Goal: Task Accomplishment & Management: Complete application form

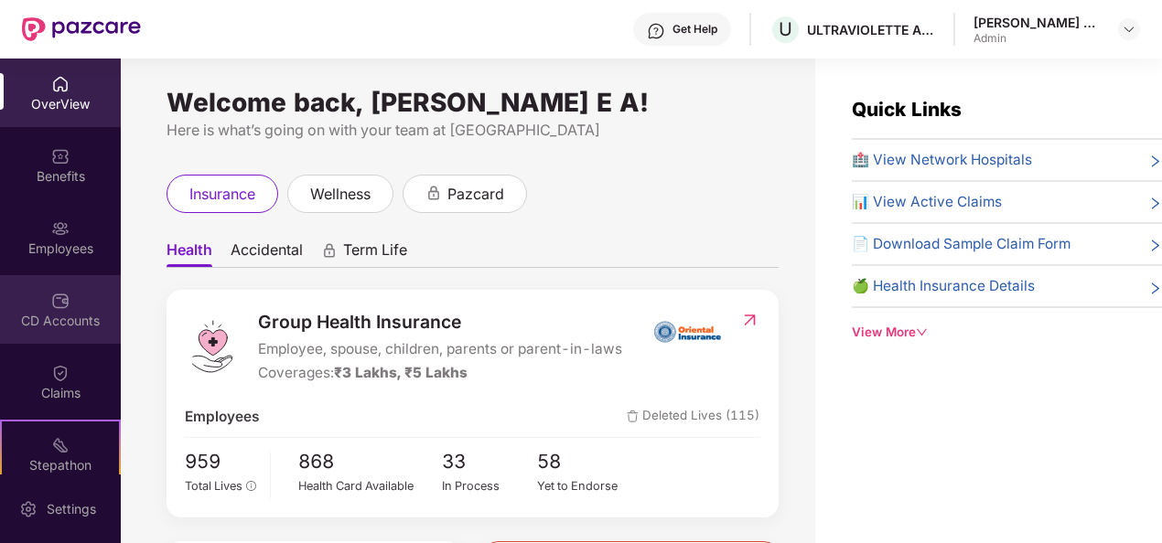
click at [51, 306] on img at bounding box center [60, 301] width 18 height 18
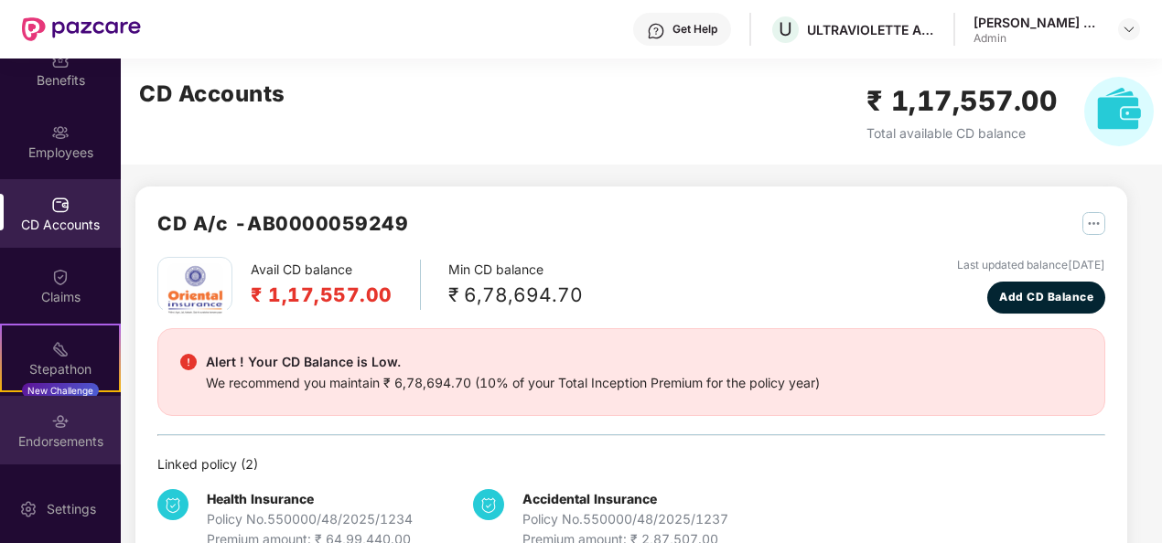
scroll to position [161, 0]
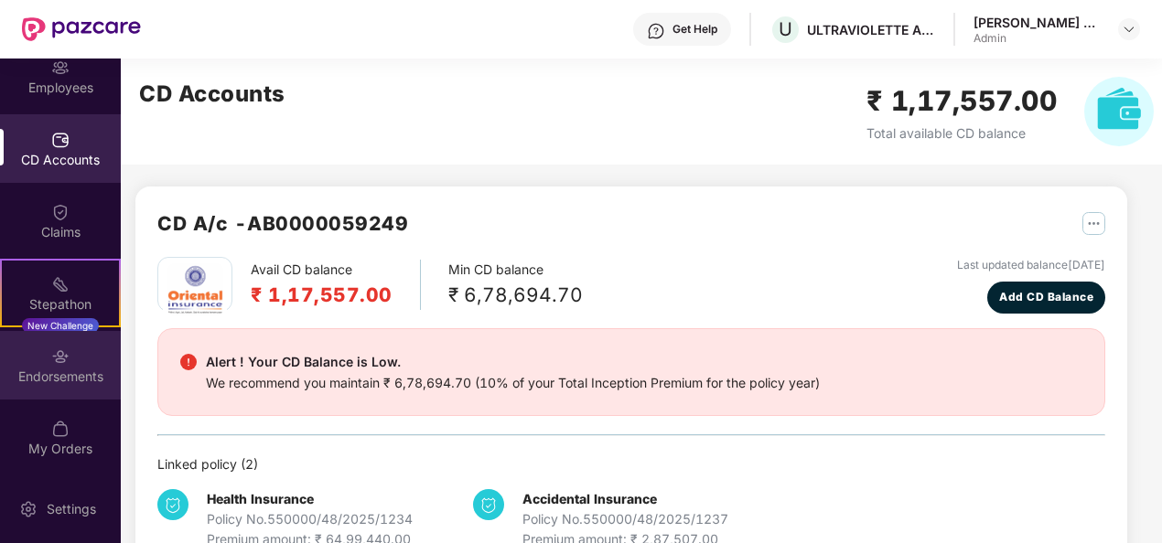
click at [62, 387] on div "Endorsements" at bounding box center [60, 365] width 121 height 69
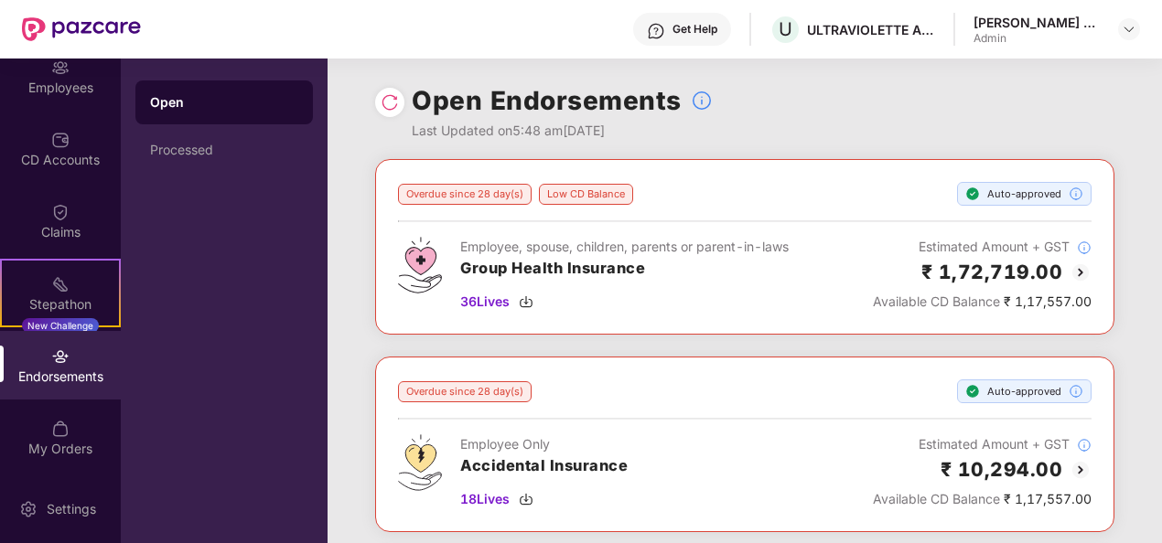
click at [169, 177] on div "Open Processed" at bounding box center [224, 301] width 207 height 485
click at [187, 157] on div "Processed" at bounding box center [223, 150] width 177 height 44
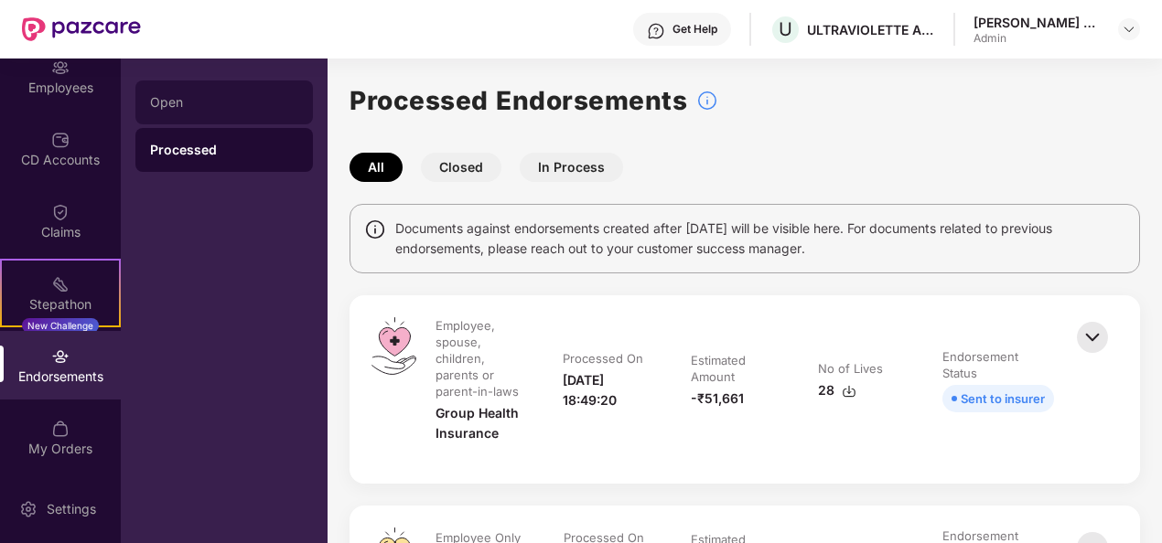
click at [221, 102] on div "Open" at bounding box center [224, 102] width 148 height 15
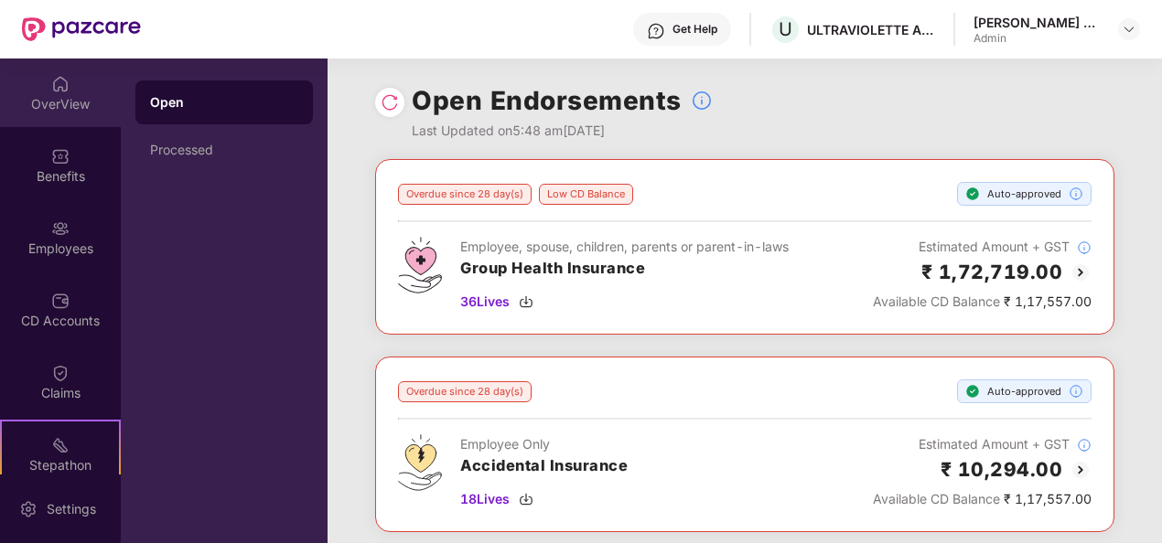
click at [62, 93] on div "OverView" at bounding box center [60, 93] width 121 height 69
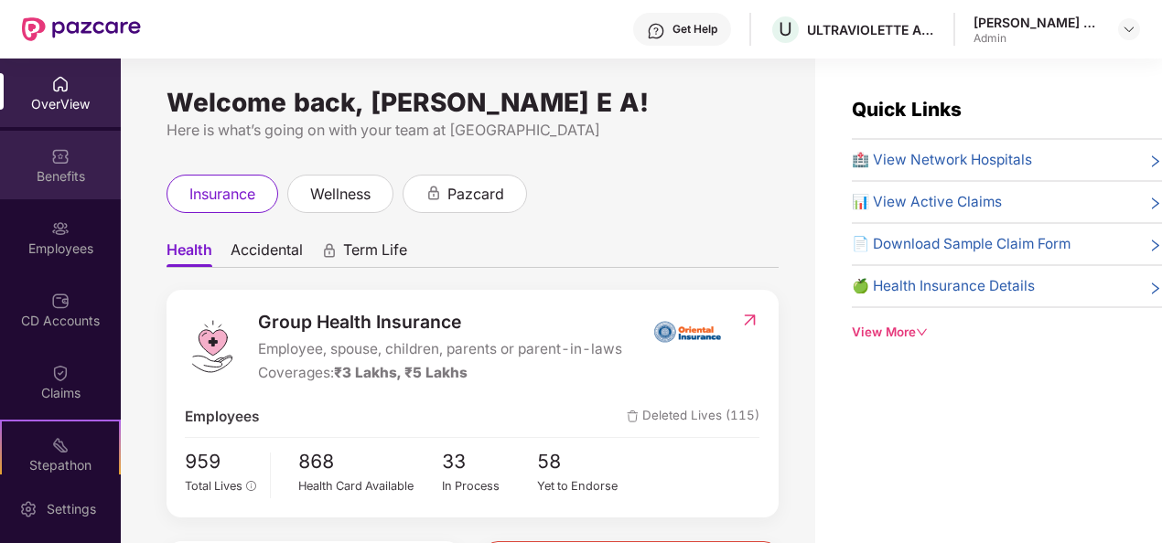
click at [55, 176] on div "Benefits" at bounding box center [60, 176] width 121 height 18
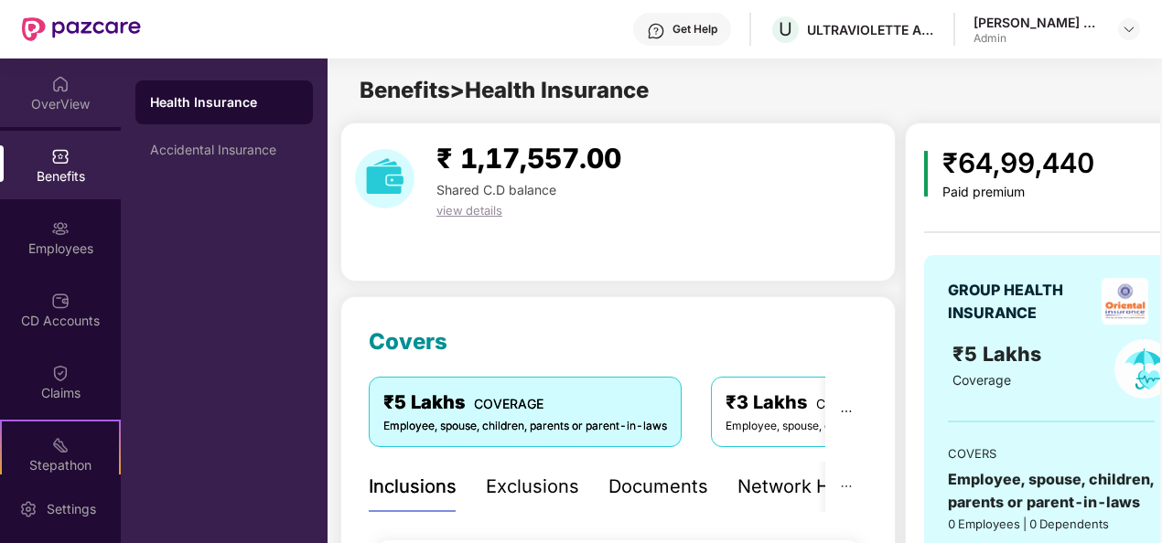
click at [58, 76] on img at bounding box center [60, 84] width 18 height 18
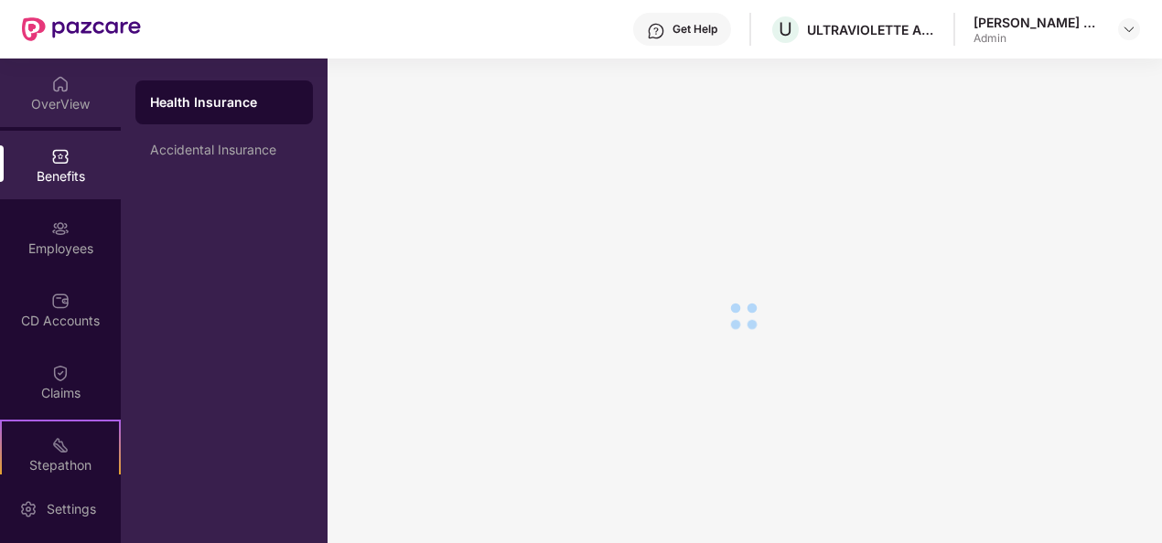
click at [51, 119] on div "OverView" at bounding box center [60, 93] width 121 height 69
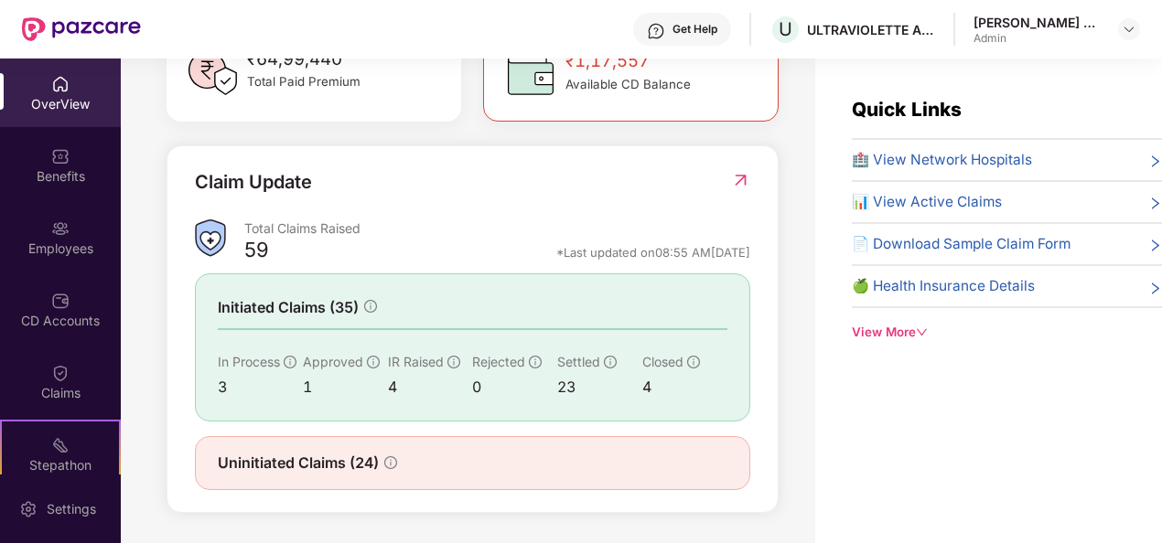
scroll to position [591, 0]
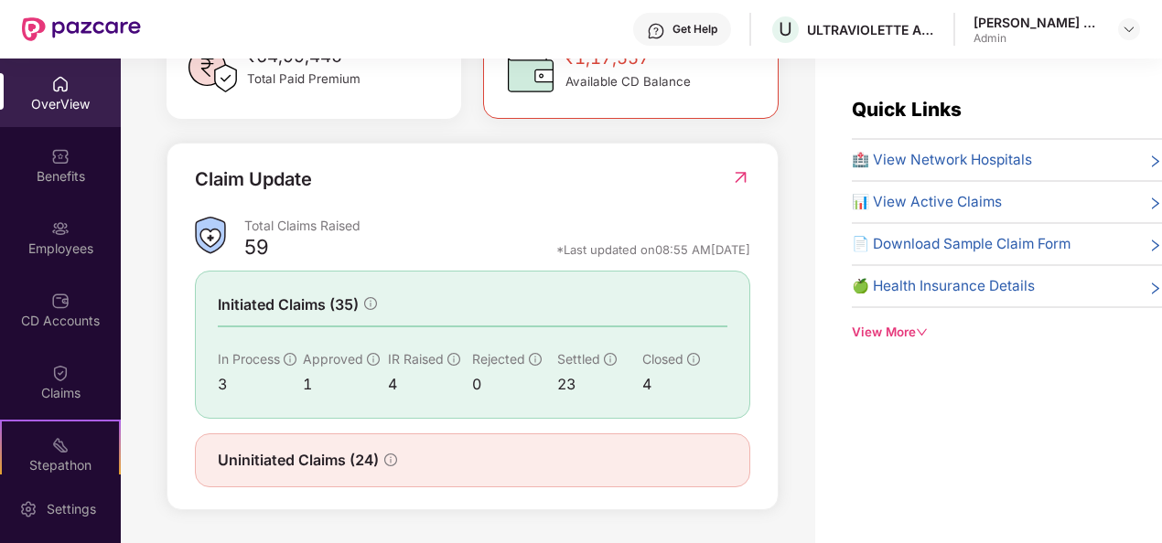
click at [1091, 16] on div "[PERSON_NAME] E A" at bounding box center [1037, 22] width 128 height 17
click at [1126, 23] on img at bounding box center [1129, 29] width 15 height 15
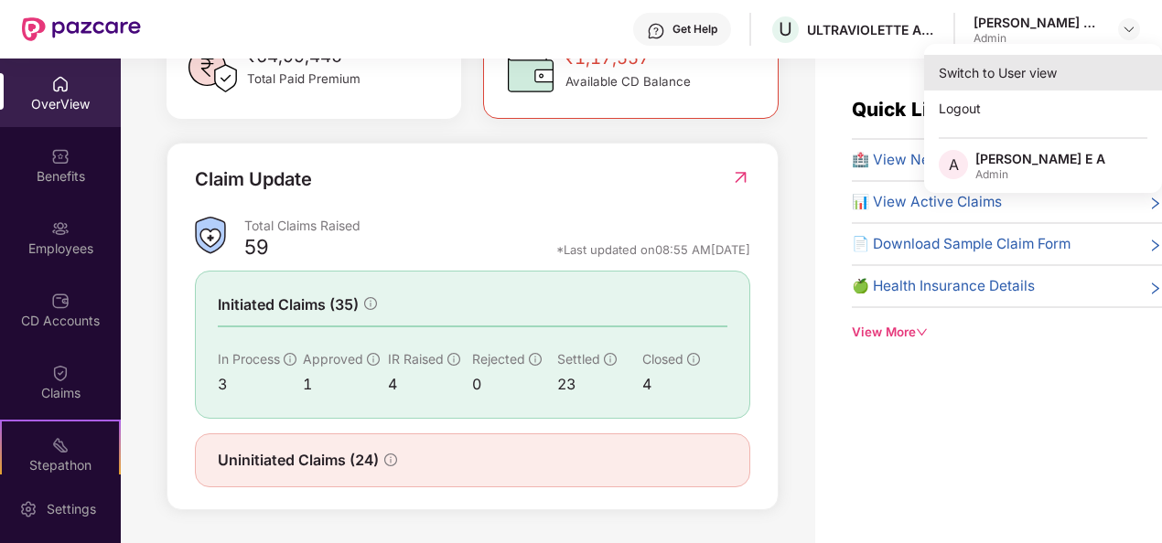
click at [1058, 72] on div "Switch to User view" at bounding box center [1043, 73] width 238 height 36
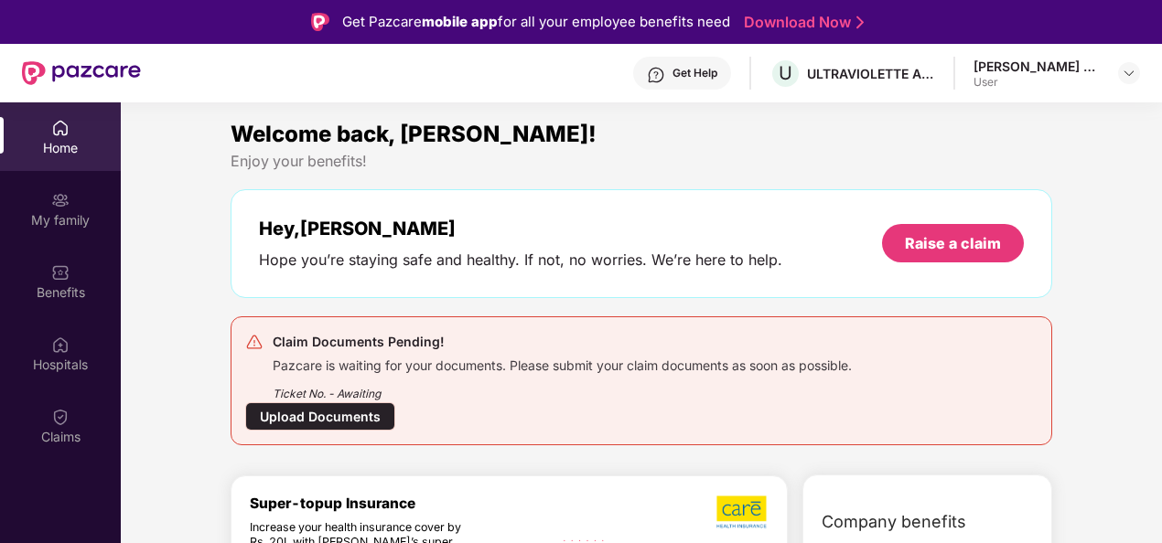
click at [307, 432] on div "Claim Documents Pending! Pazcare is waiting for your documents. Please submit y…" at bounding box center [642, 381] width 822 height 129
click at [314, 424] on div "Upload Documents" at bounding box center [320, 417] width 150 height 28
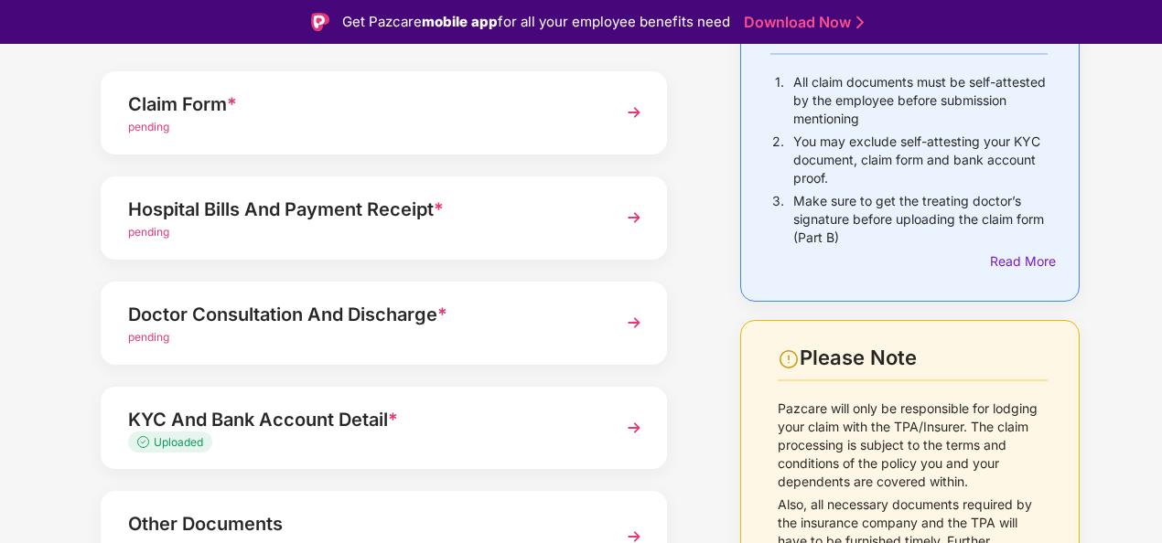
click at [425, 140] on div "Claim Form * pending" at bounding box center [384, 112] width 566 height 83
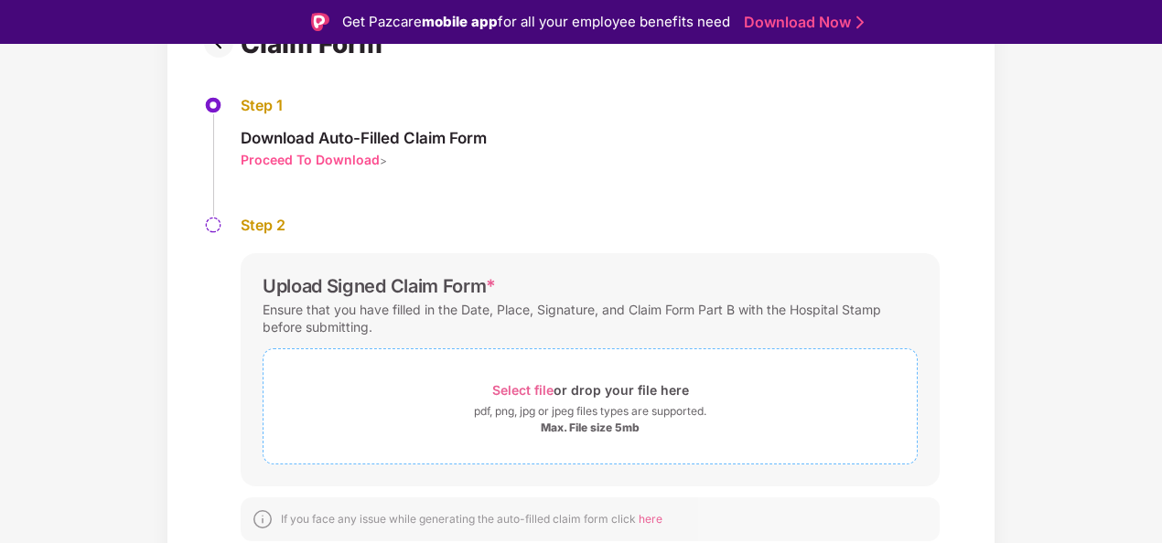
click at [502, 371] on span "Select file or drop your file here pdf, png, jpg or jpeg files types are suppor…" at bounding box center [589, 406] width 653 height 87
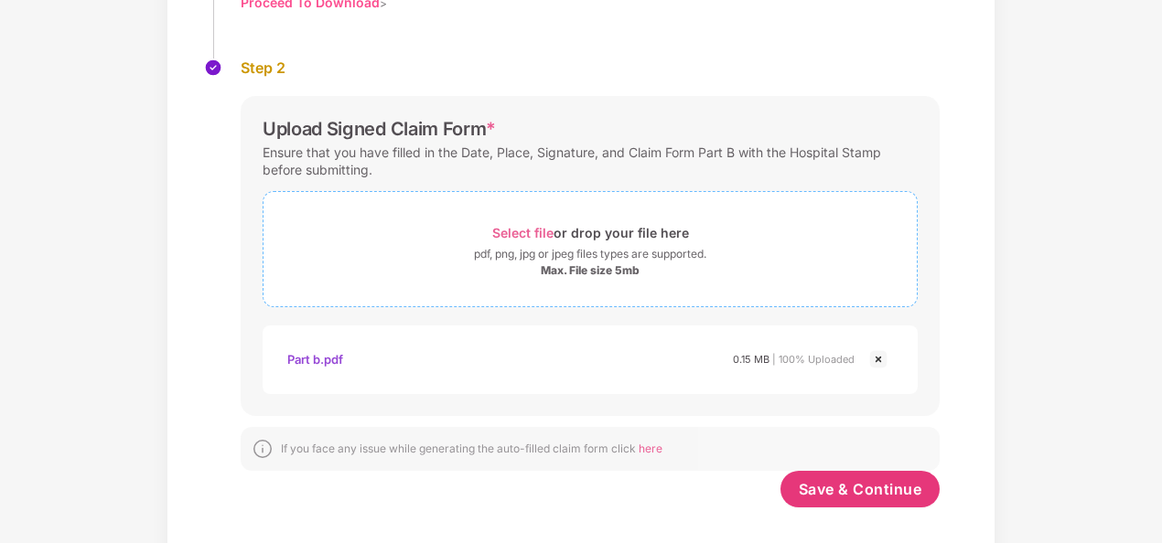
scroll to position [295, 0]
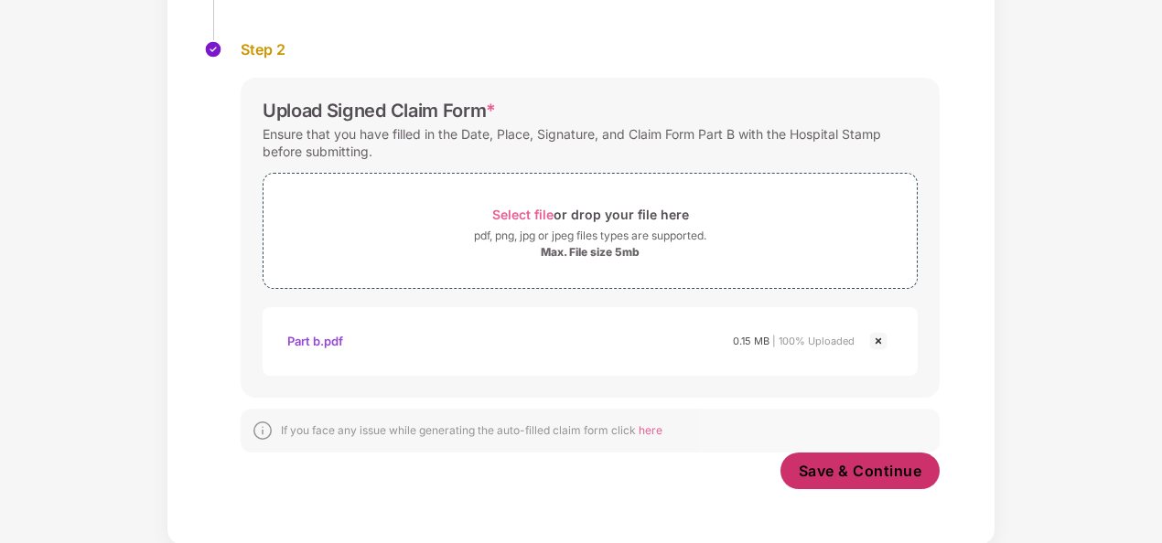
click at [865, 470] on span "Save & Continue" at bounding box center [861, 471] width 124 height 20
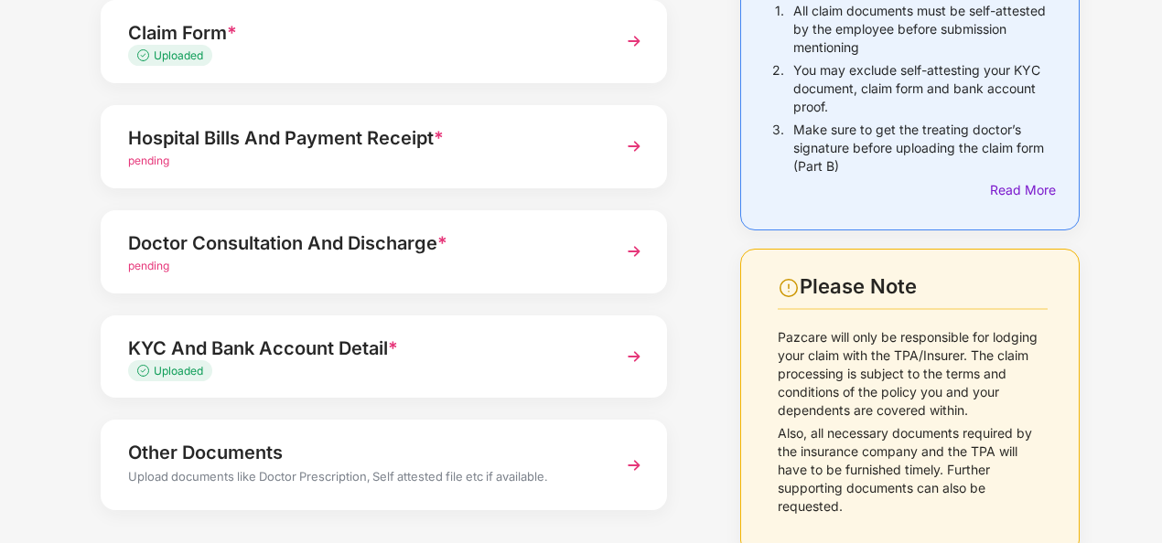
scroll to position [183, 0]
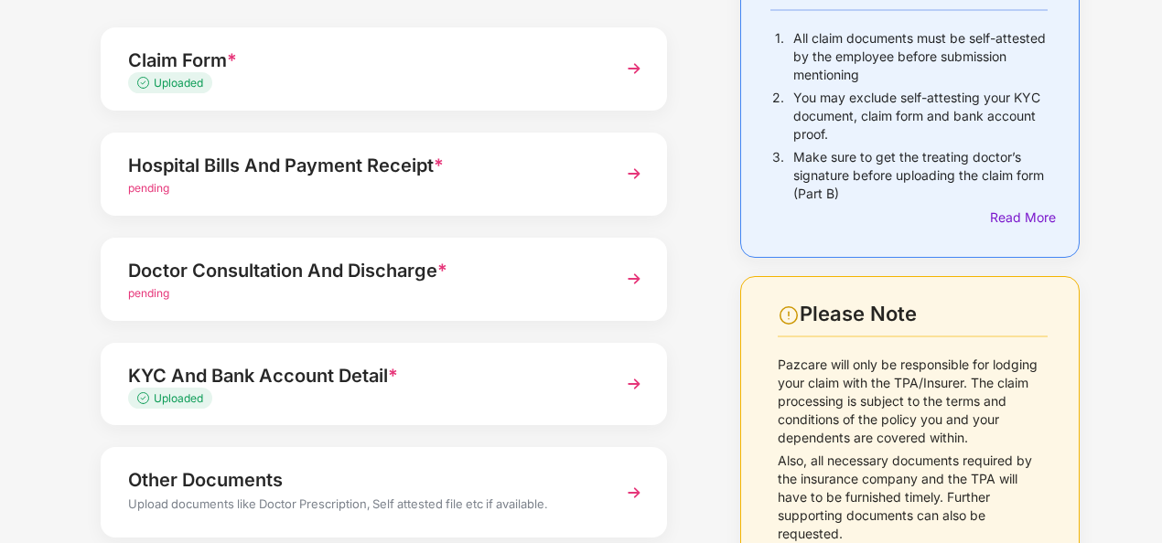
click at [298, 179] on div "Hospital Bills And Payment Receipt *" at bounding box center [362, 165] width 468 height 29
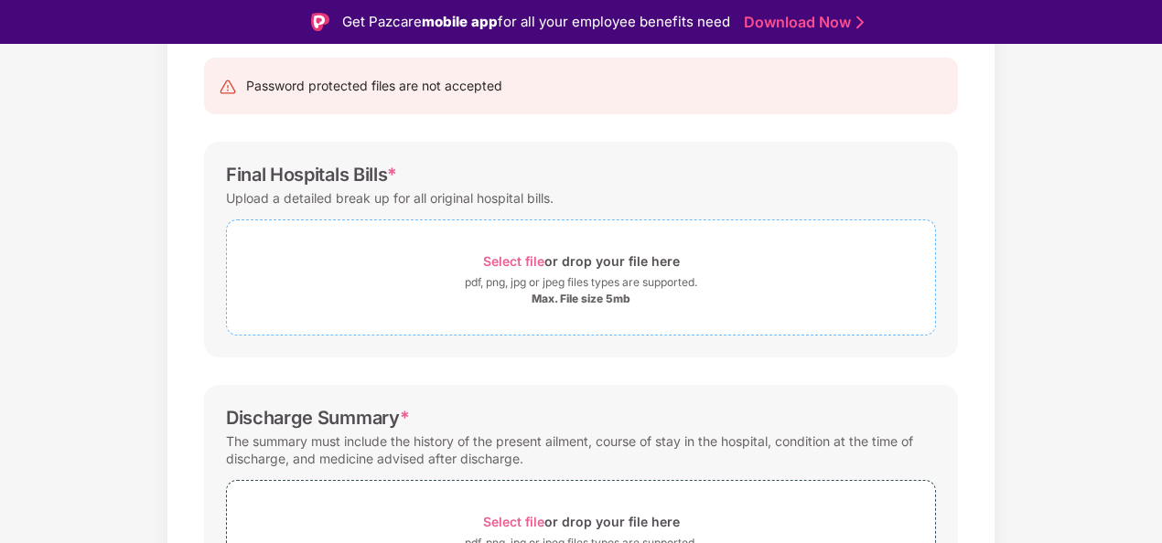
scroll to position [274, 0]
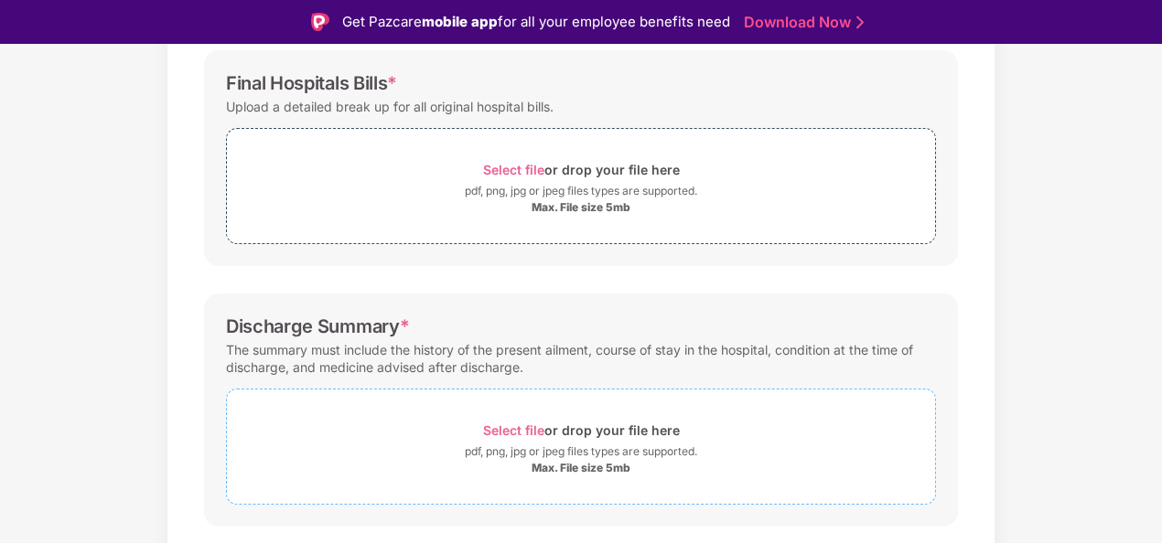
click at [507, 423] on span "Select file" at bounding box center [513, 431] width 61 height 16
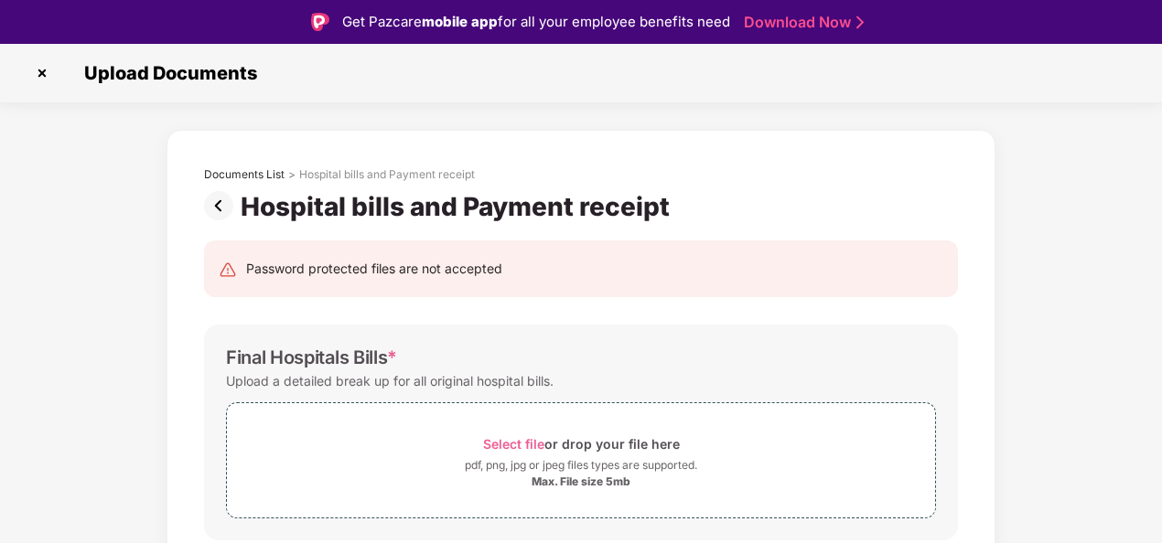
scroll to position [652, 0]
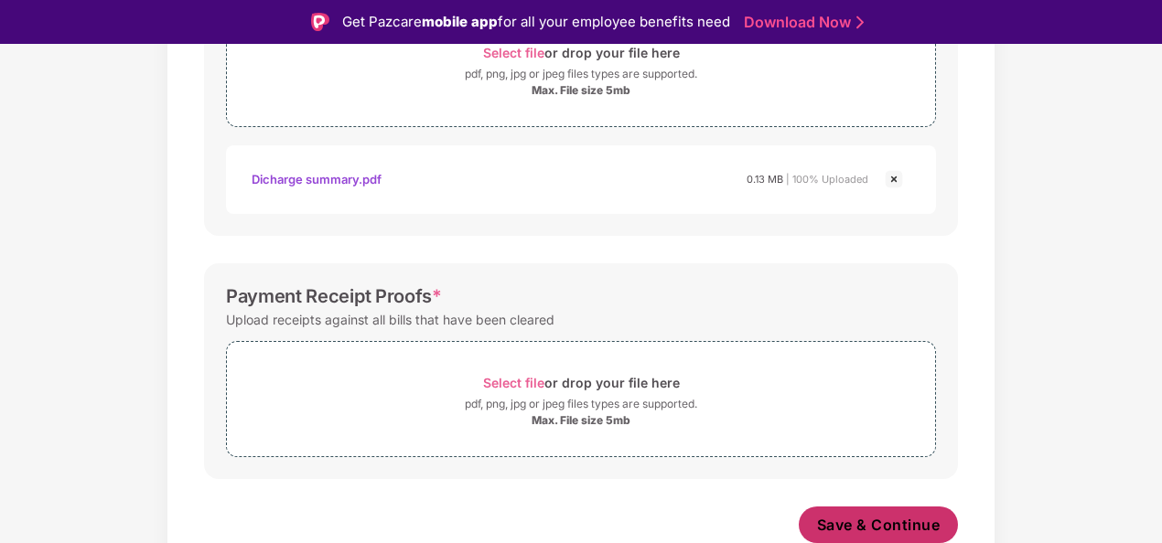
click at [907, 532] on span "Save & Continue" at bounding box center [879, 525] width 124 height 20
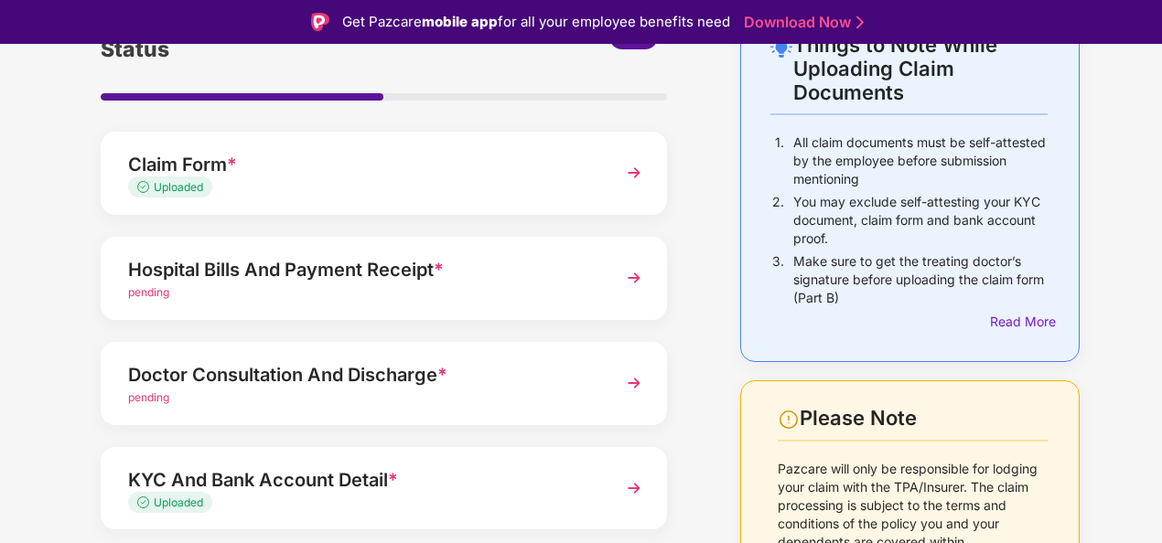
scroll to position [274, 0]
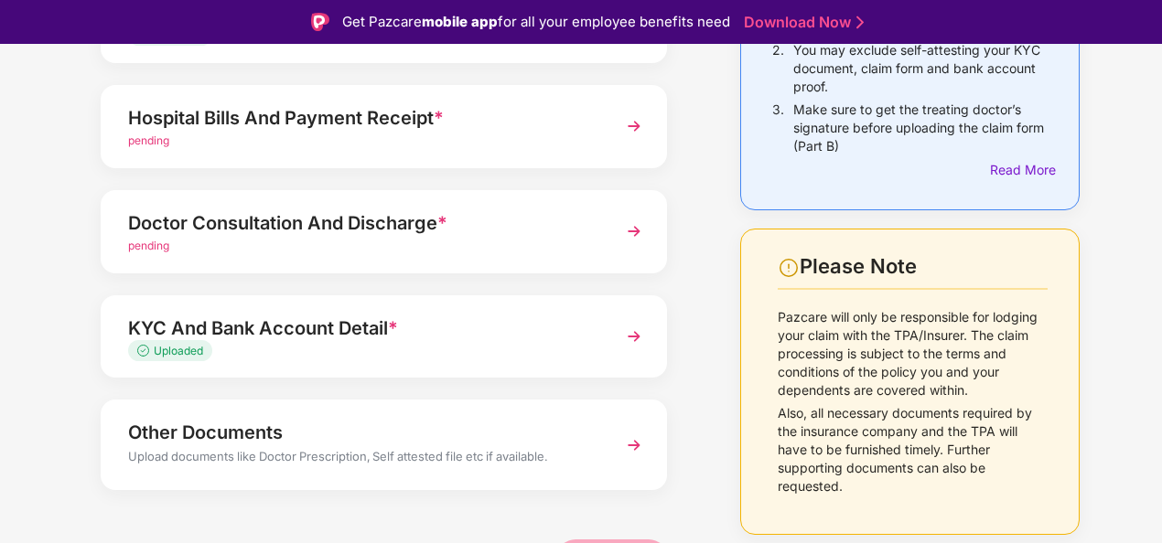
click at [284, 234] on div "Doctor Consultation And Discharge *" at bounding box center [362, 223] width 468 height 29
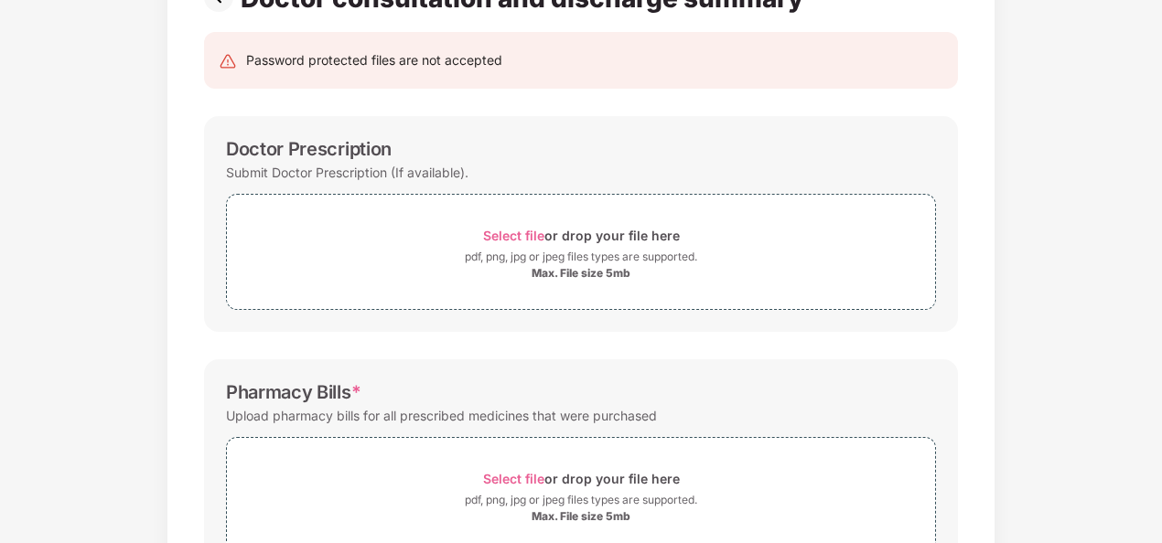
scroll to position [0, 0]
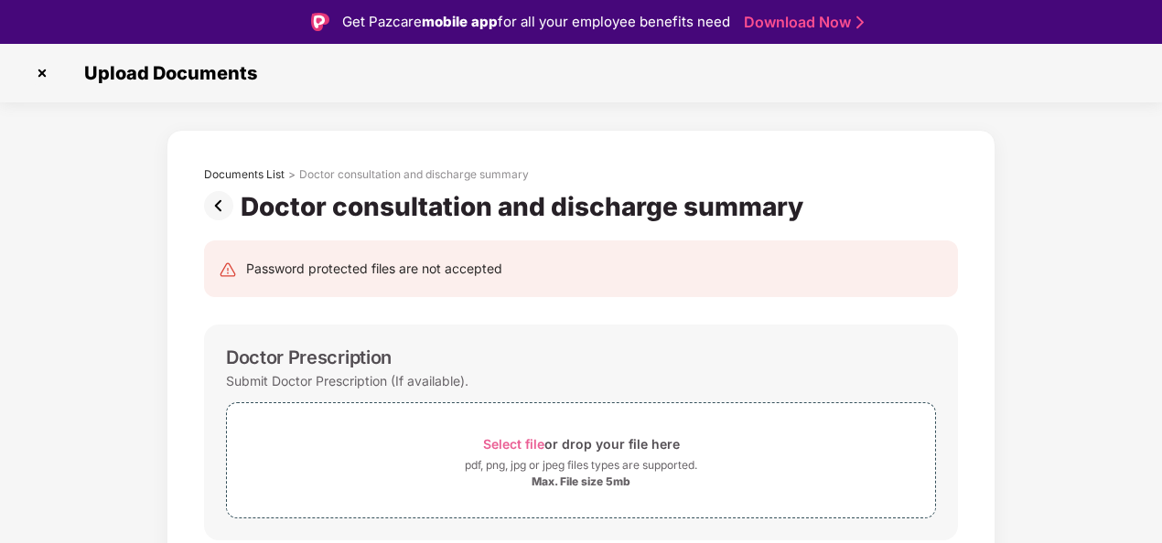
click at [216, 203] on img at bounding box center [222, 205] width 37 height 29
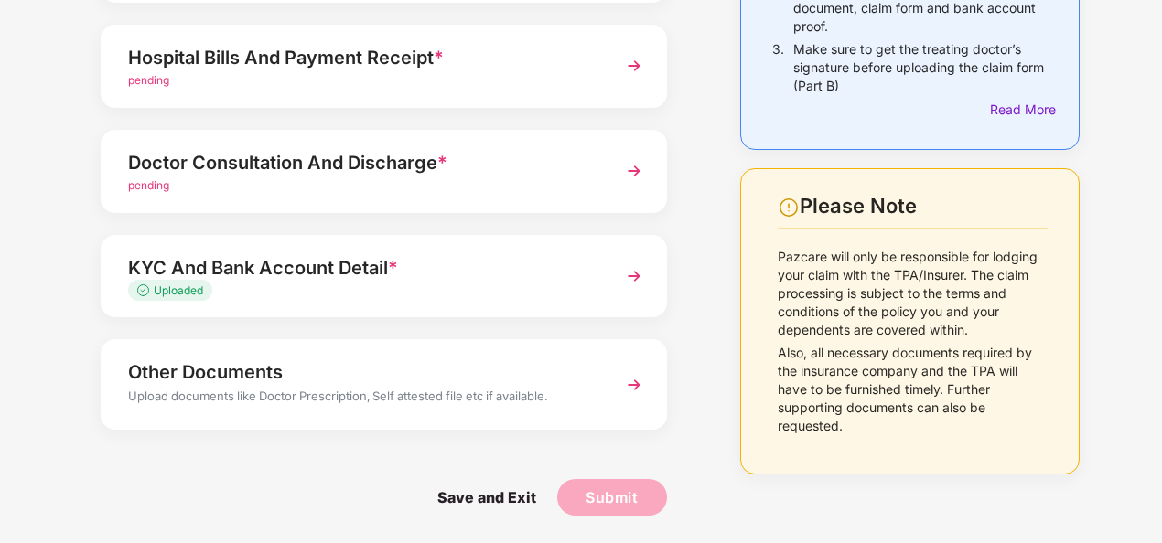
click at [249, 368] on div "Other Documents" at bounding box center [362, 372] width 468 height 29
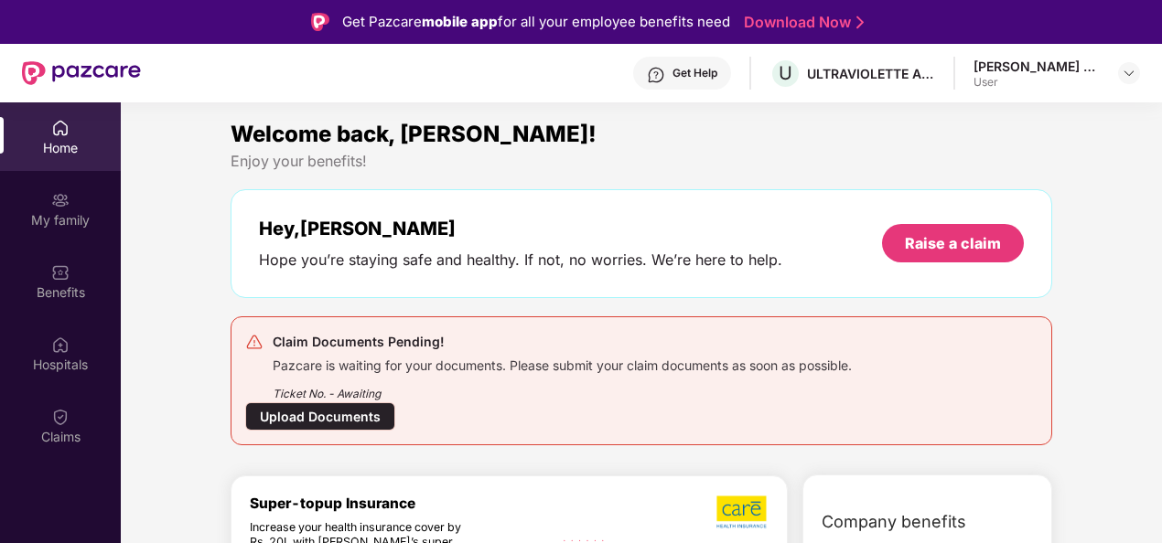
click at [329, 376] on div "Ticket No. - Awaiting" at bounding box center [562, 388] width 579 height 28
click at [348, 404] on div "Upload Documents" at bounding box center [320, 417] width 150 height 28
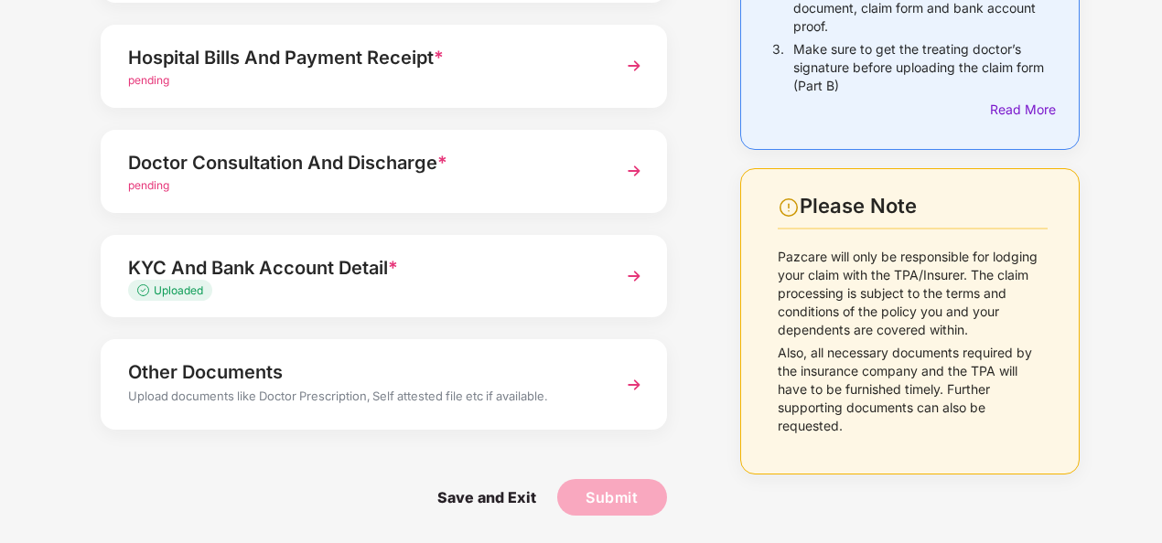
click at [284, 381] on div "Other Documents" at bounding box center [362, 372] width 468 height 29
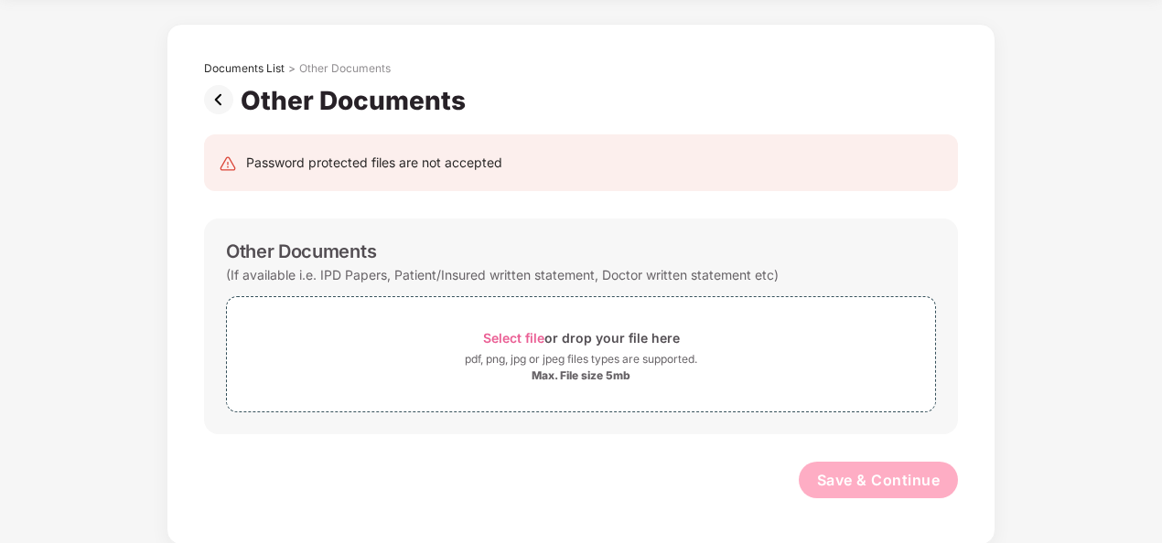
scroll to position [22, 0]
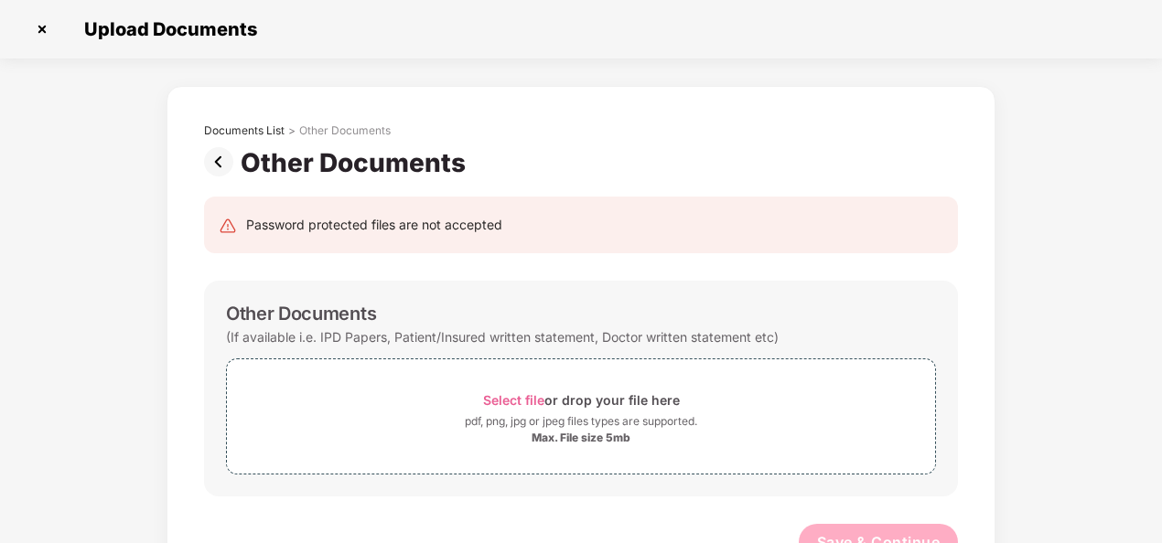
click at [46, 22] on img at bounding box center [41, 29] width 29 height 29
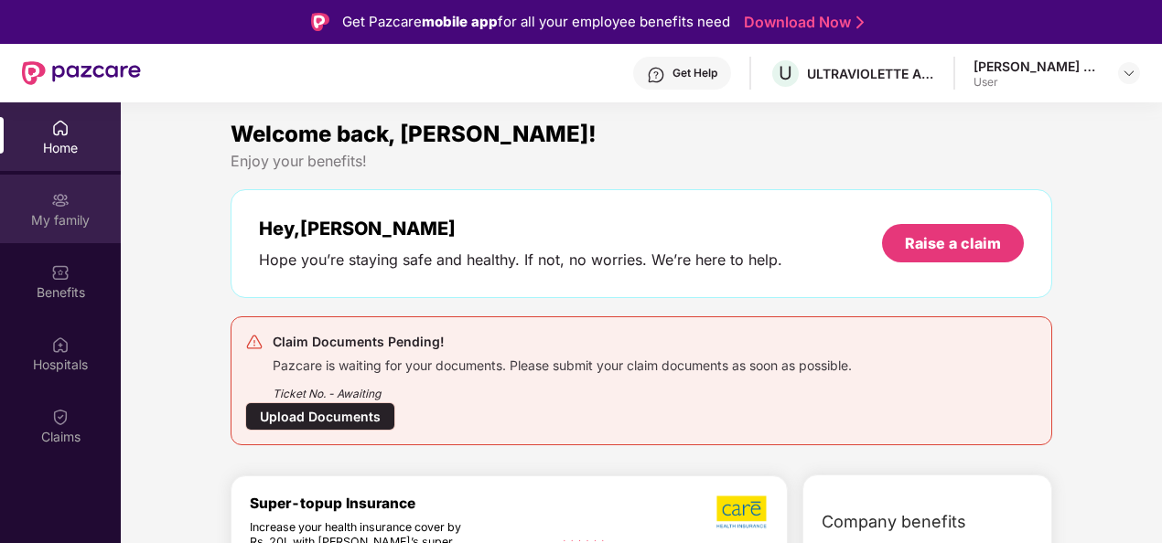
click at [59, 224] on div "My family" at bounding box center [60, 220] width 121 height 18
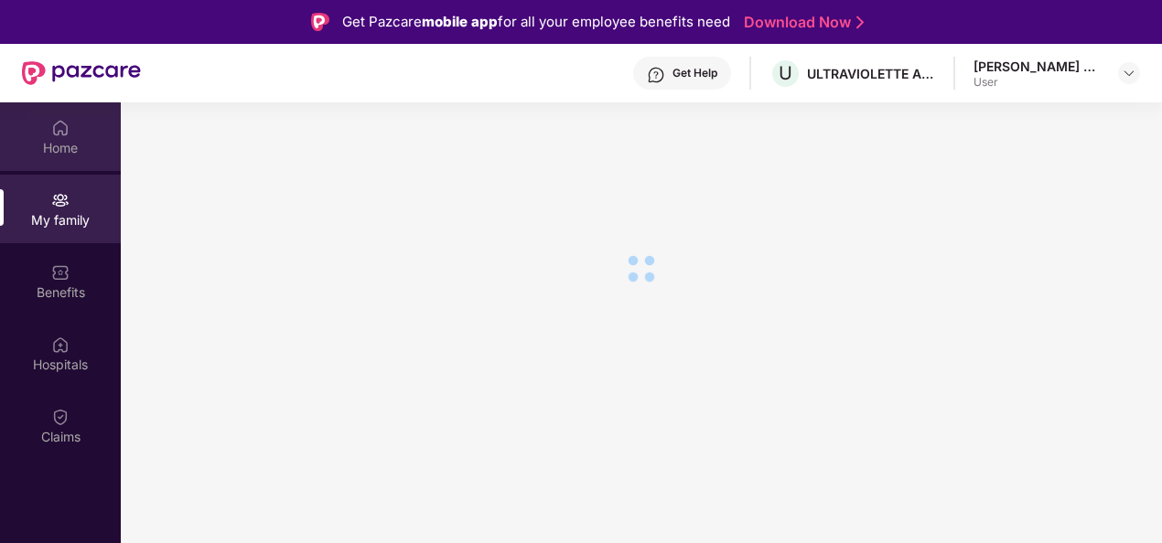
click at [50, 123] on div "Home" at bounding box center [60, 136] width 121 height 69
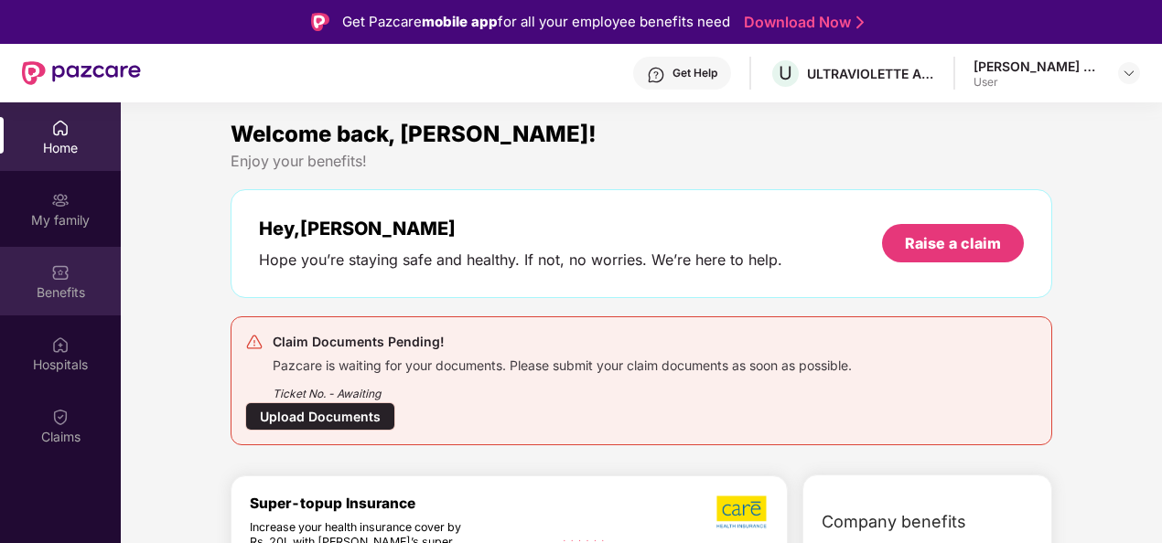
click at [51, 277] on img at bounding box center [60, 272] width 18 height 18
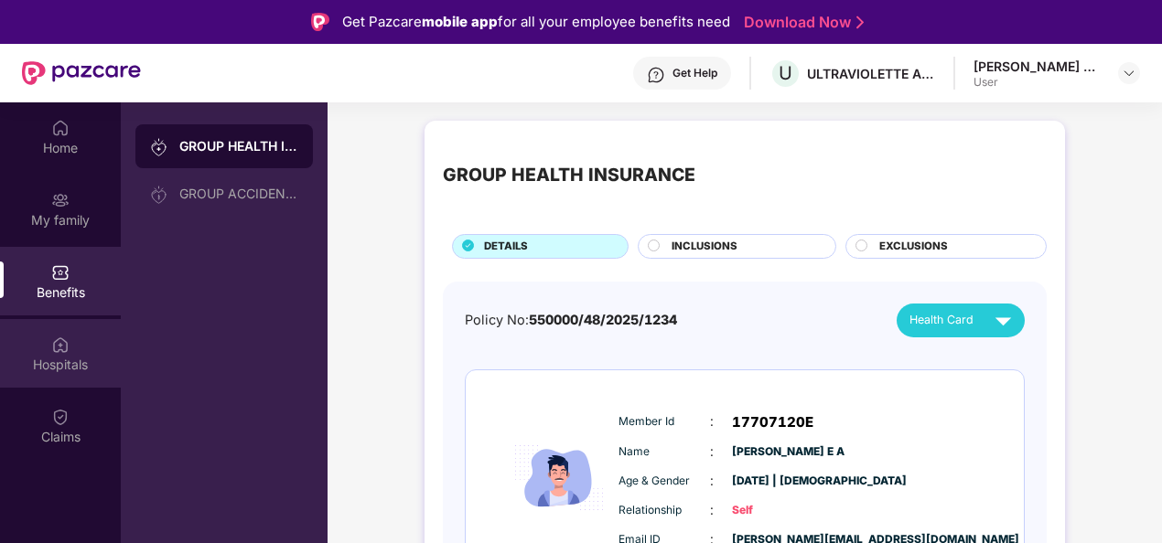
click at [55, 349] on img at bounding box center [60, 345] width 18 height 18
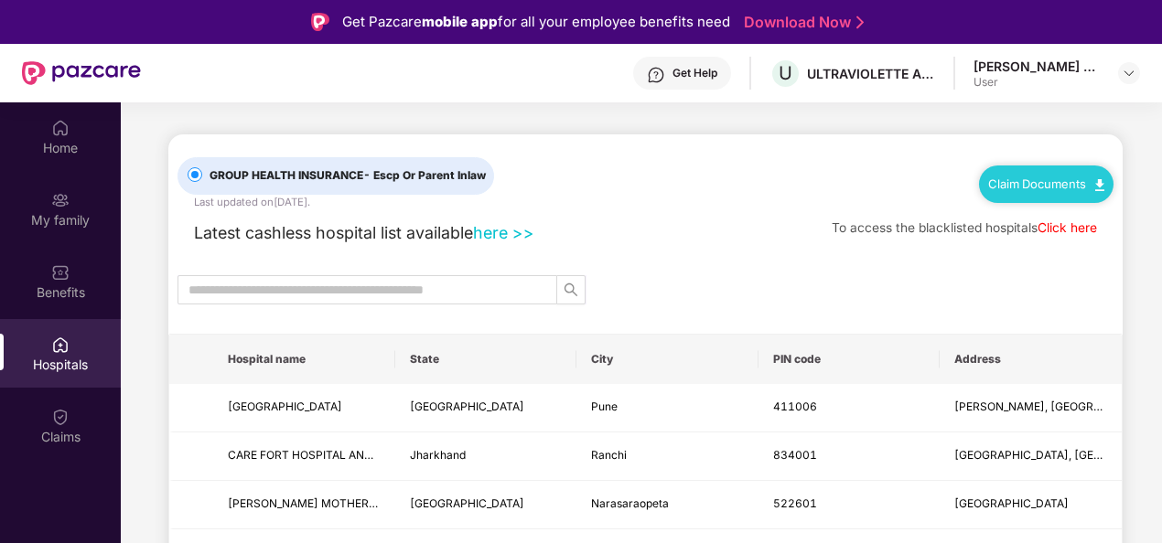
scroll to position [183, 0]
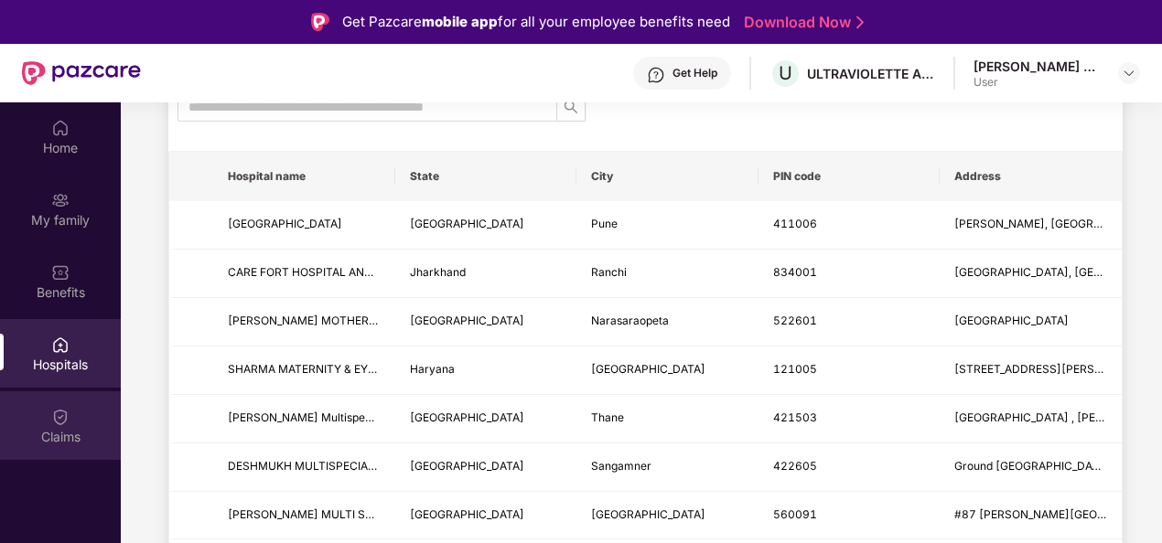
click at [70, 425] on div "Claims" at bounding box center [60, 426] width 121 height 69
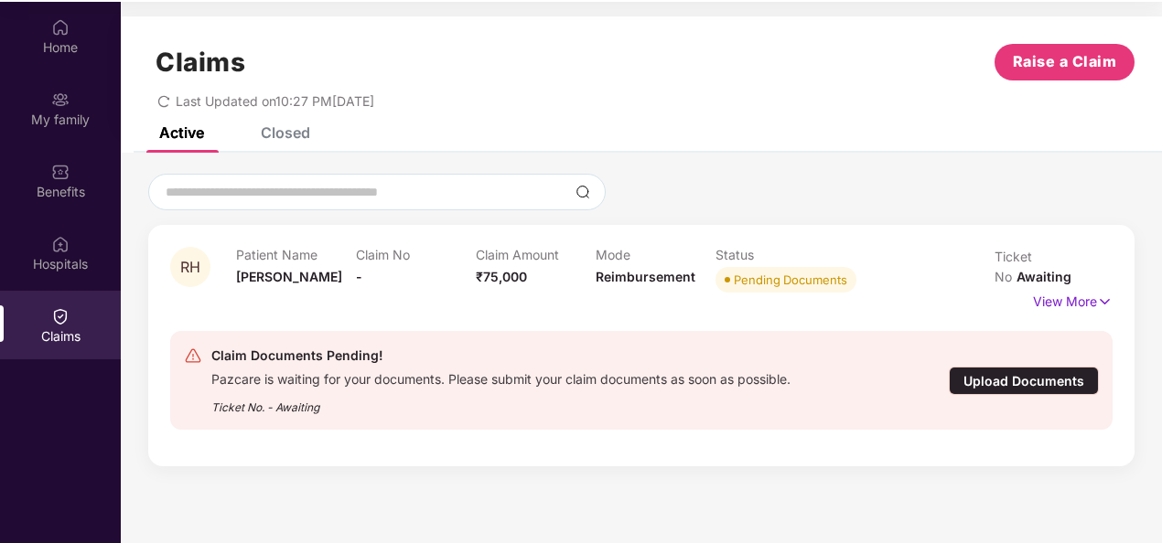
scroll to position [102, 0]
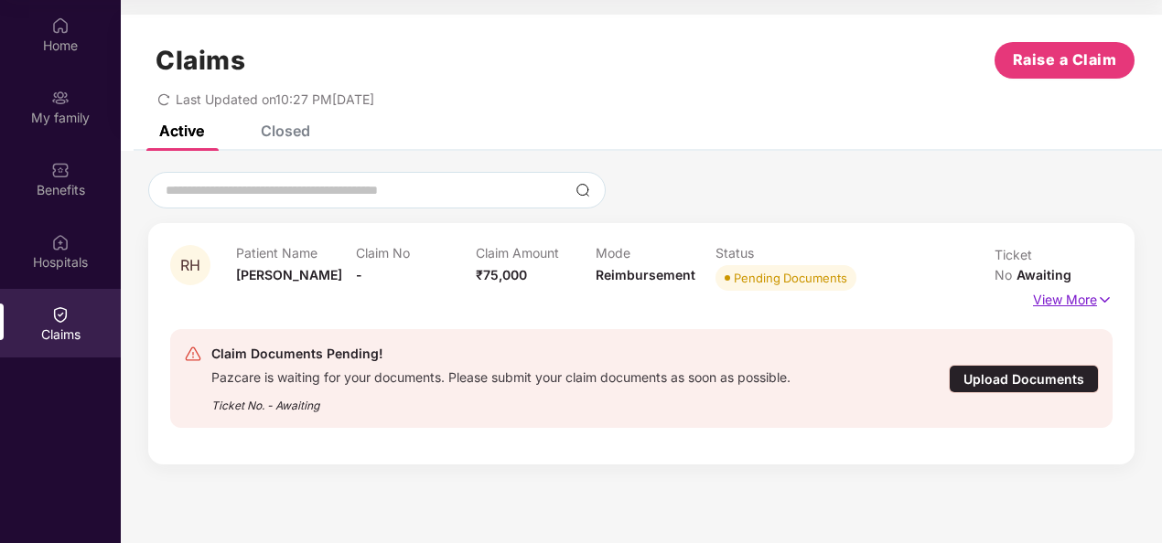
click at [1061, 285] on p "View More" at bounding box center [1073, 297] width 80 height 25
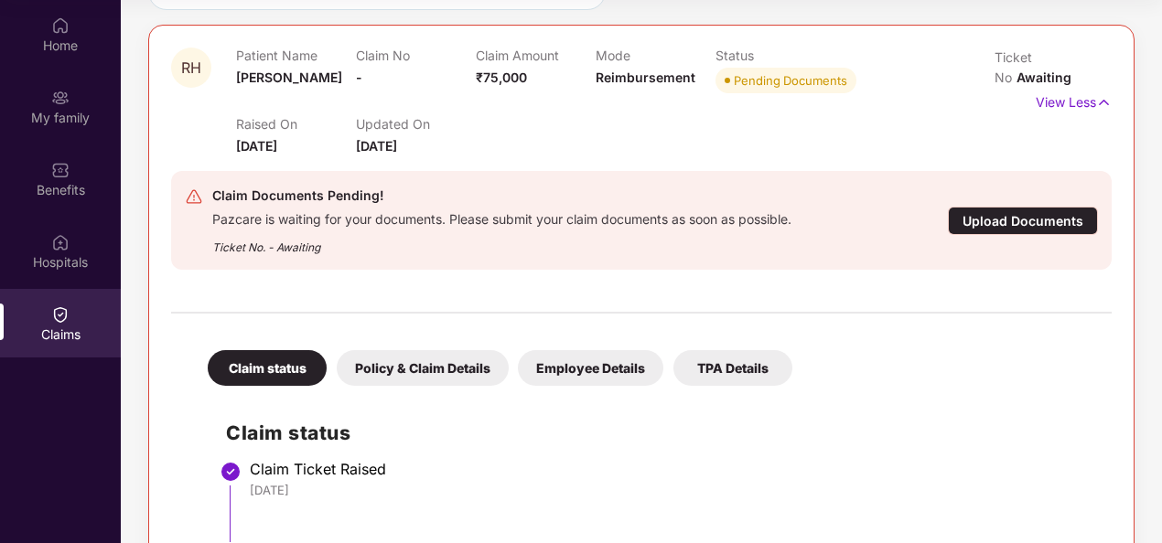
scroll to position [107, 0]
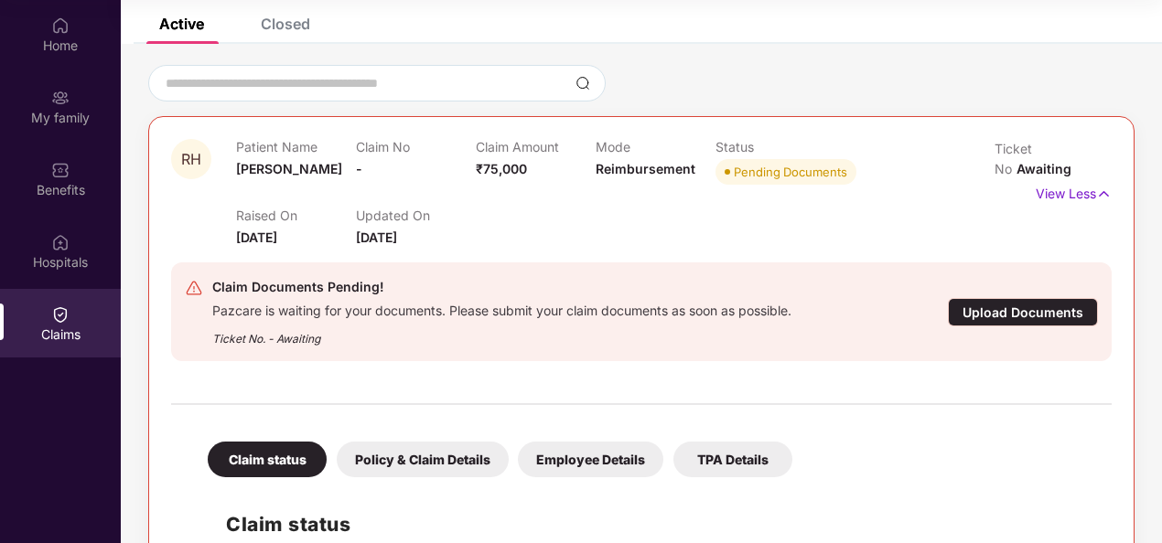
click at [447, 456] on div "Policy & Claim Details" at bounding box center [423, 460] width 172 height 36
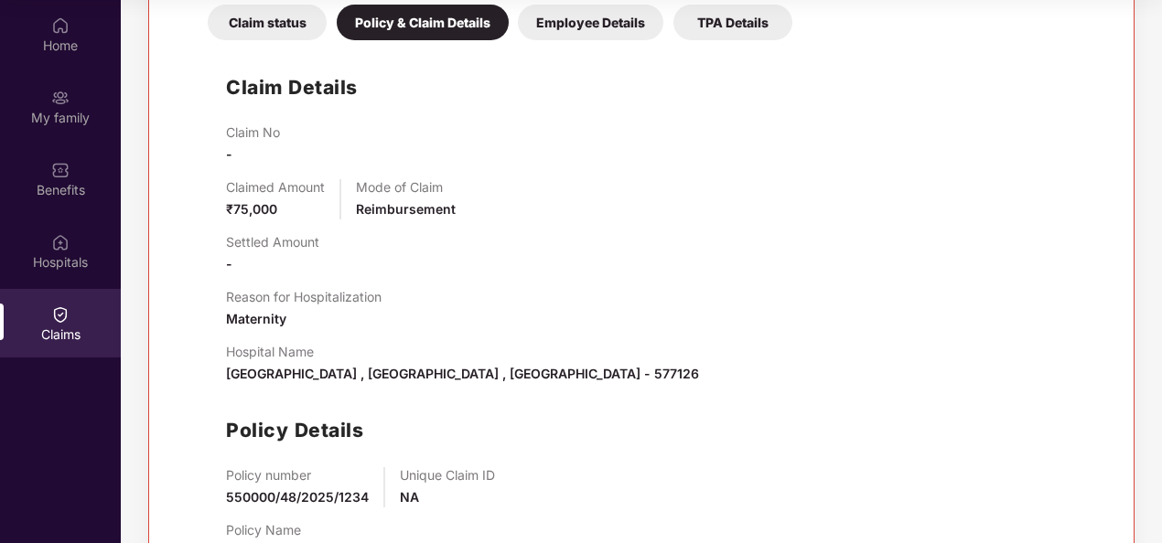
scroll to position [618, 0]
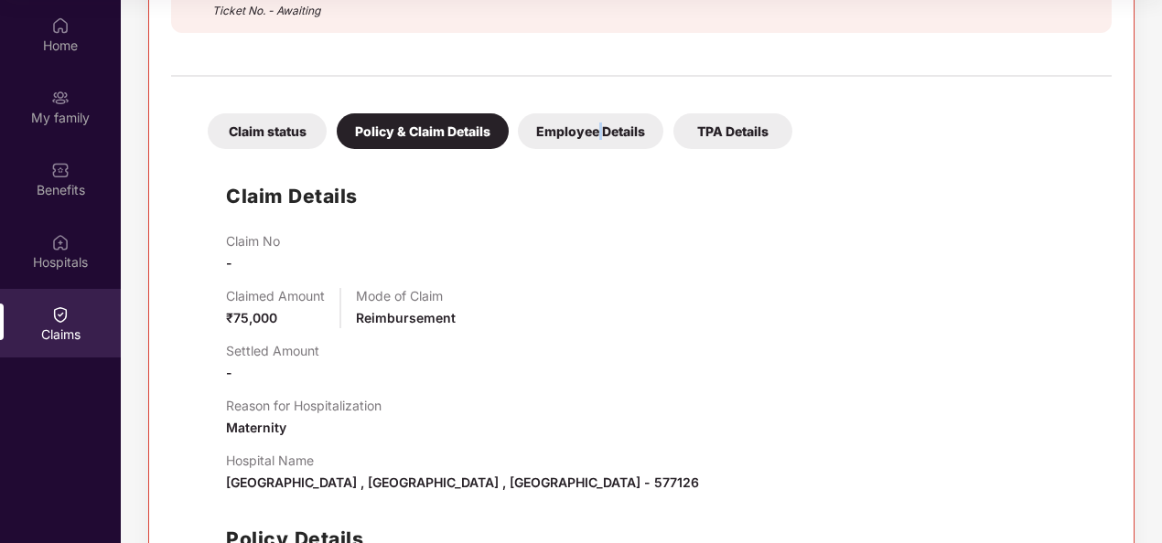
click at [598, 116] on div "Employee Details" at bounding box center [590, 131] width 145 height 36
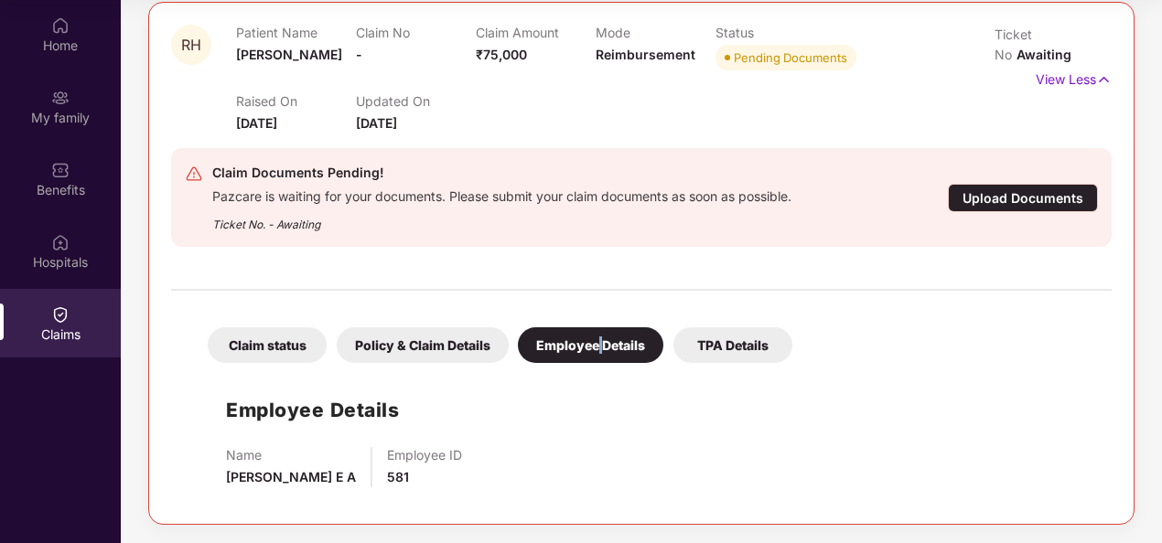
scroll to position [220, 0]
click at [768, 347] on div "TPA Details" at bounding box center [732, 346] width 119 height 36
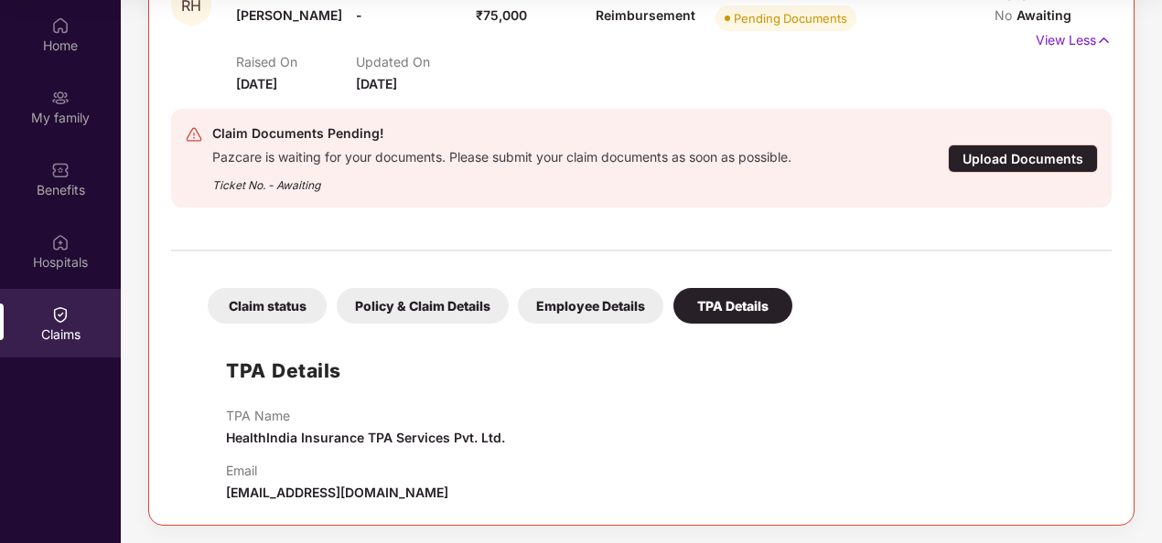
click at [263, 297] on div "Claim status" at bounding box center [267, 306] width 119 height 36
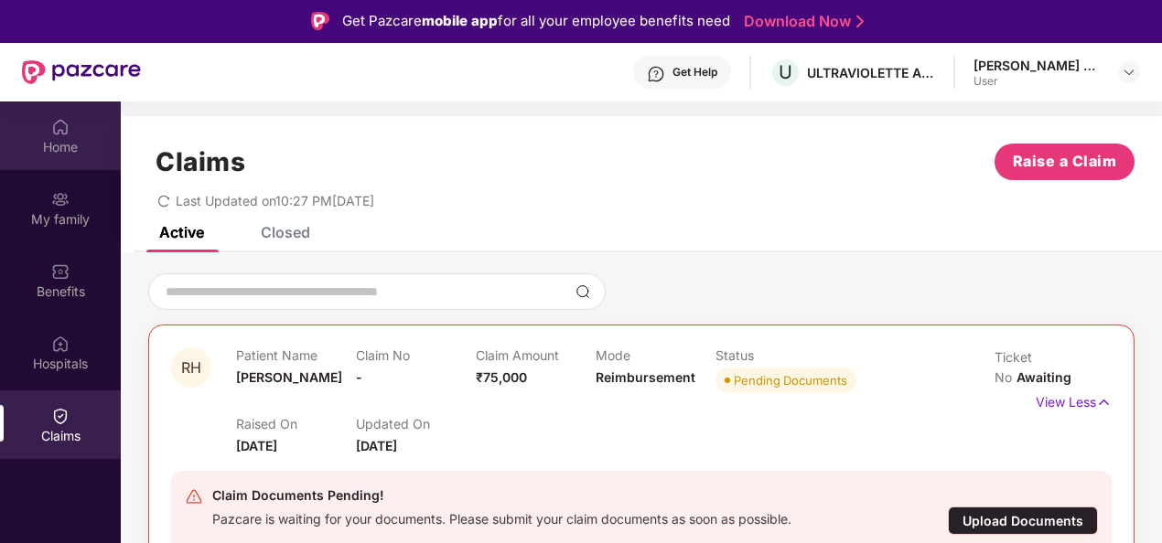
scroll to position [0, 0]
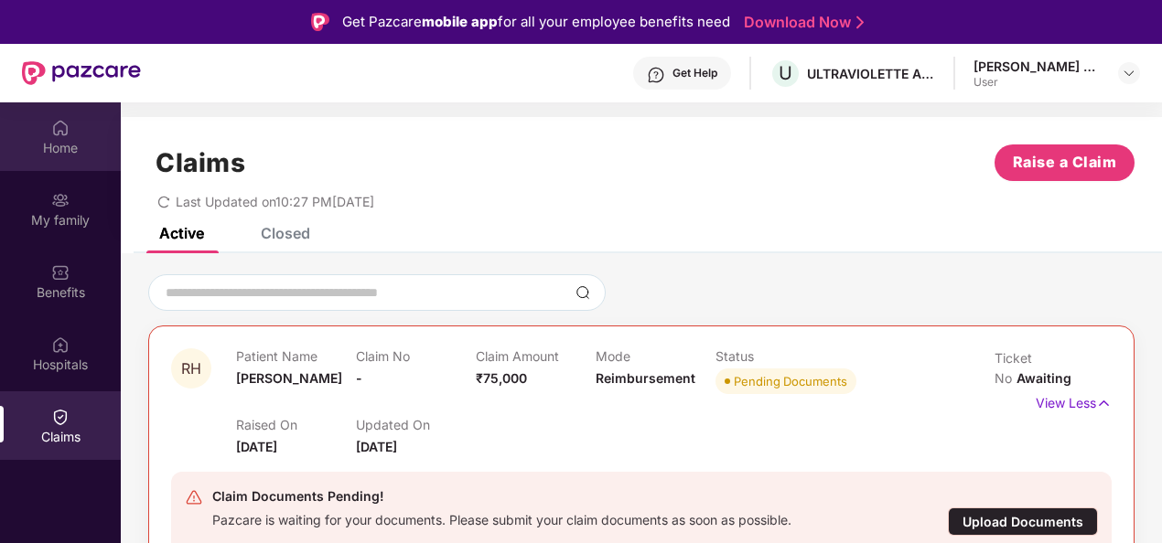
click at [57, 137] on div "Home" at bounding box center [60, 136] width 121 height 69
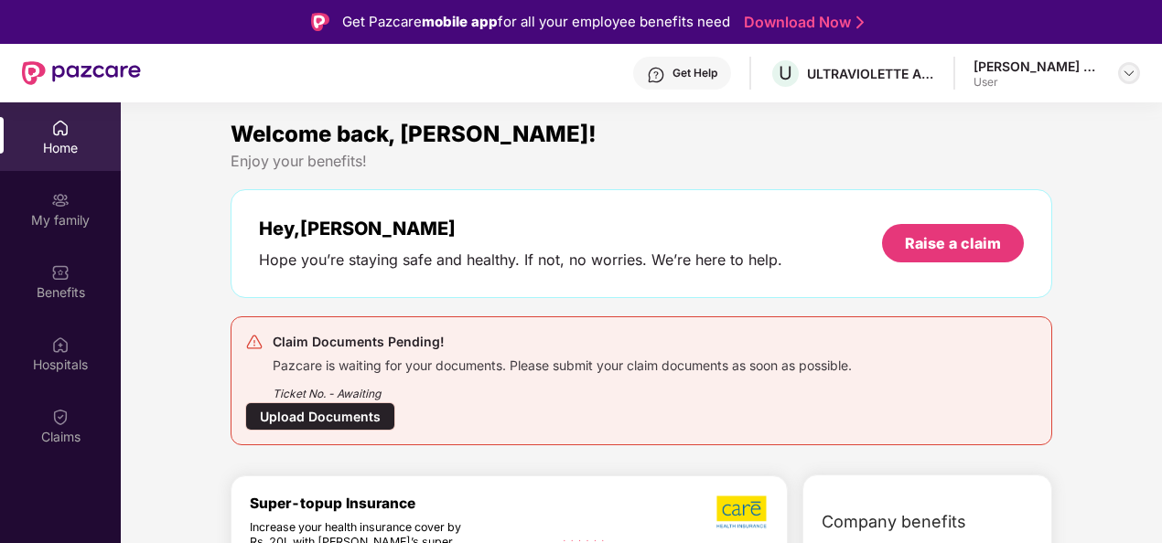
click at [1118, 70] on div at bounding box center [1129, 73] width 22 height 22
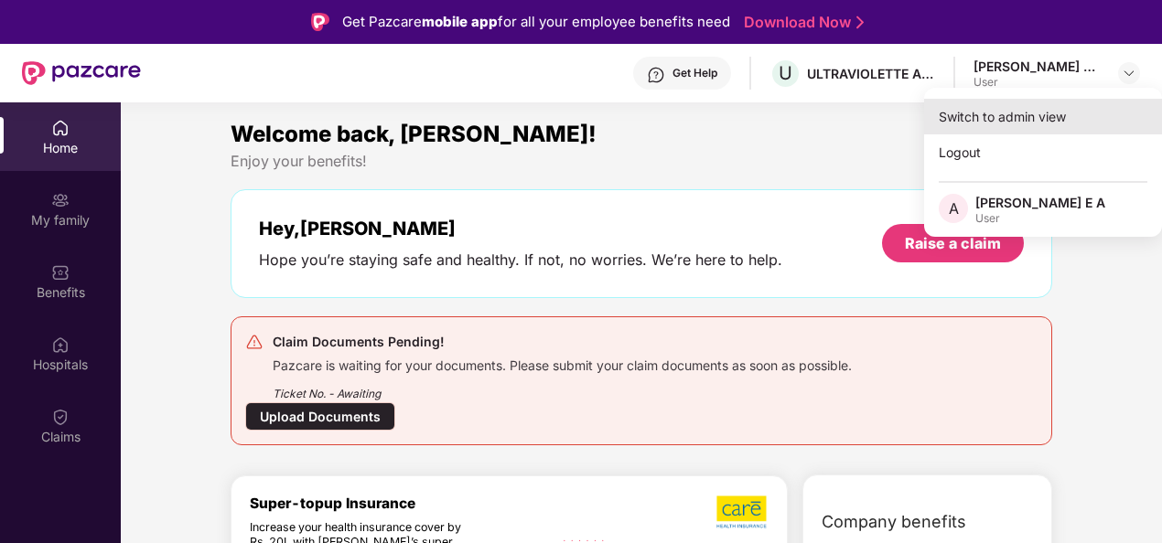
click at [1045, 118] on div "Switch to admin view" at bounding box center [1043, 117] width 238 height 36
